Goal: Task Accomplishment & Management: Manage account settings

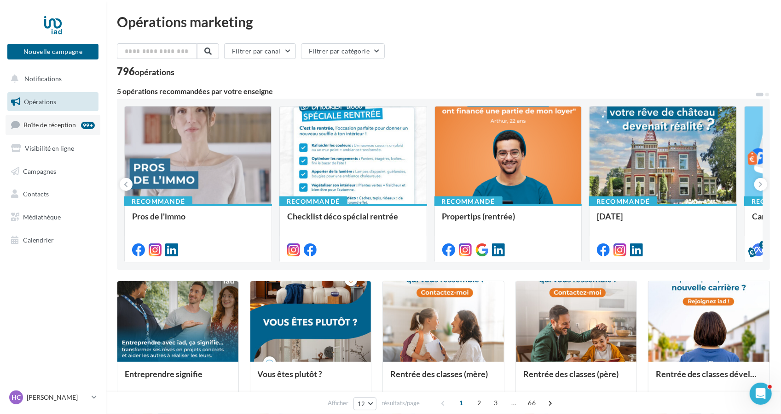
click at [43, 122] on span "Boîte de réception" at bounding box center [49, 125] width 52 height 8
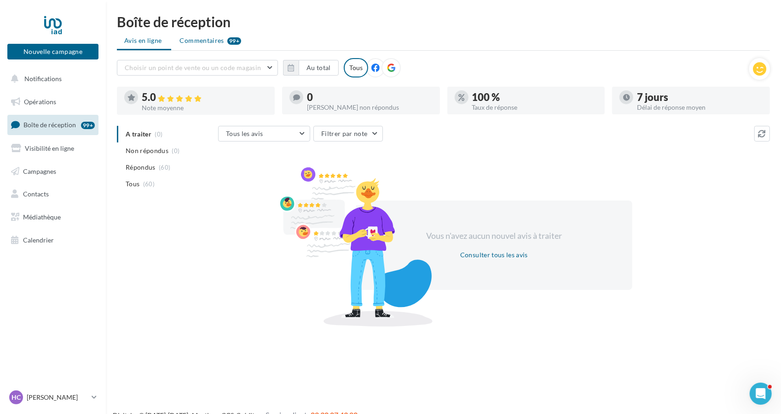
click at [196, 41] on span "Commentaires" at bounding box center [202, 40] width 44 height 9
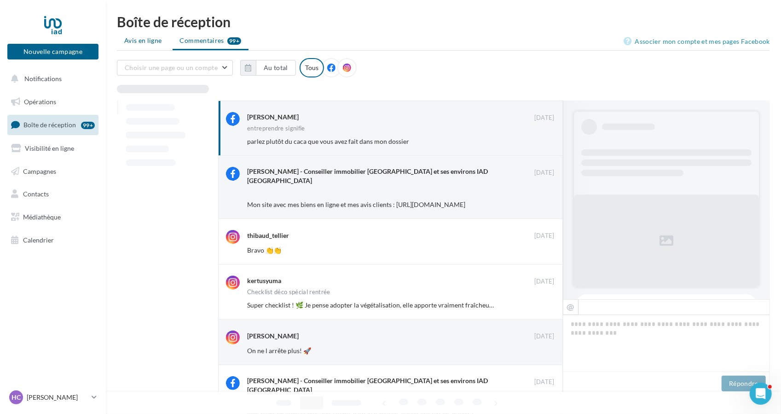
click at [152, 43] on span "Avis en ligne" at bounding box center [143, 40] width 38 height 9
